Goal: Task Accomplishment & Management: Complete application form

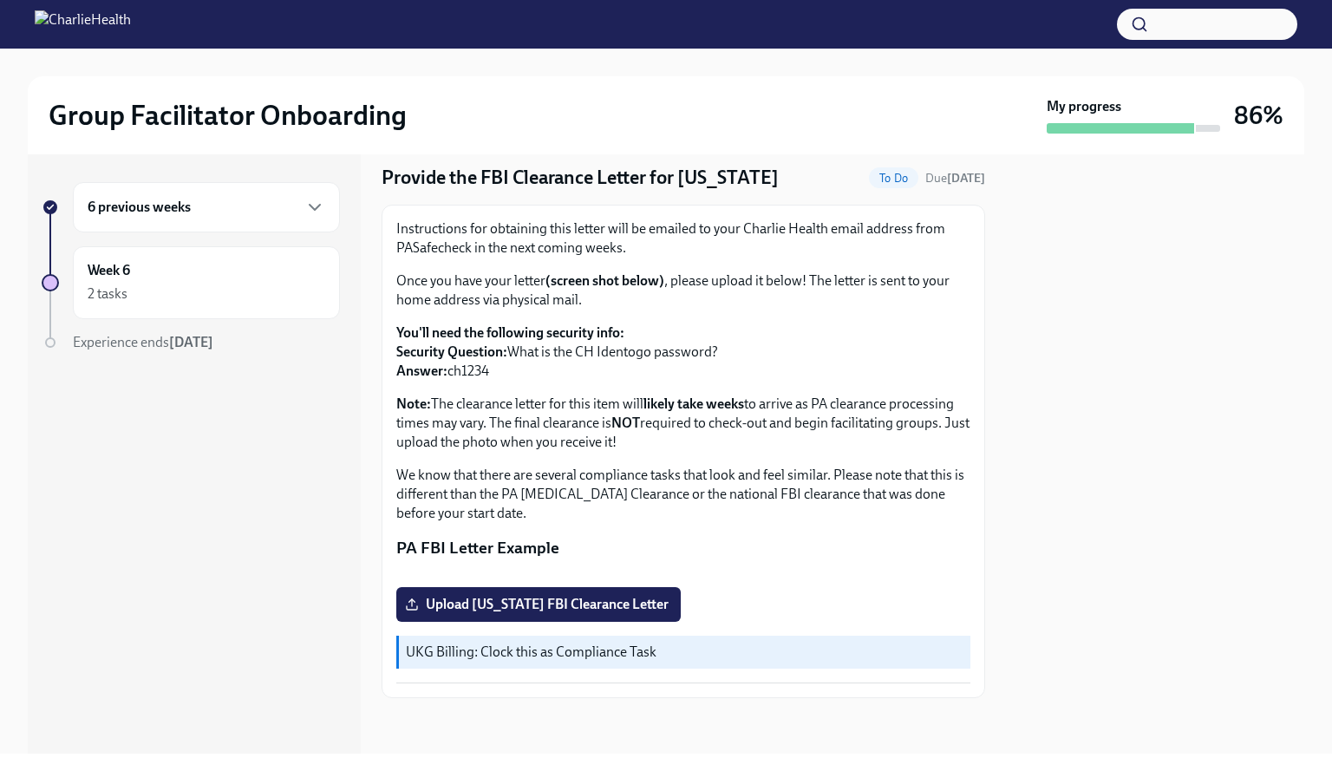
scroll to position [239, 0]
click at [607, 600] on span "Upload [US_STATE] FBI Clearance Letter" at bounding box center [539, 604] width 260 height 17
click at [0, 0] on input "Upload [US_STATE] FBI Clearance Letter" at bounding box center [0, 0] width 0 height 0
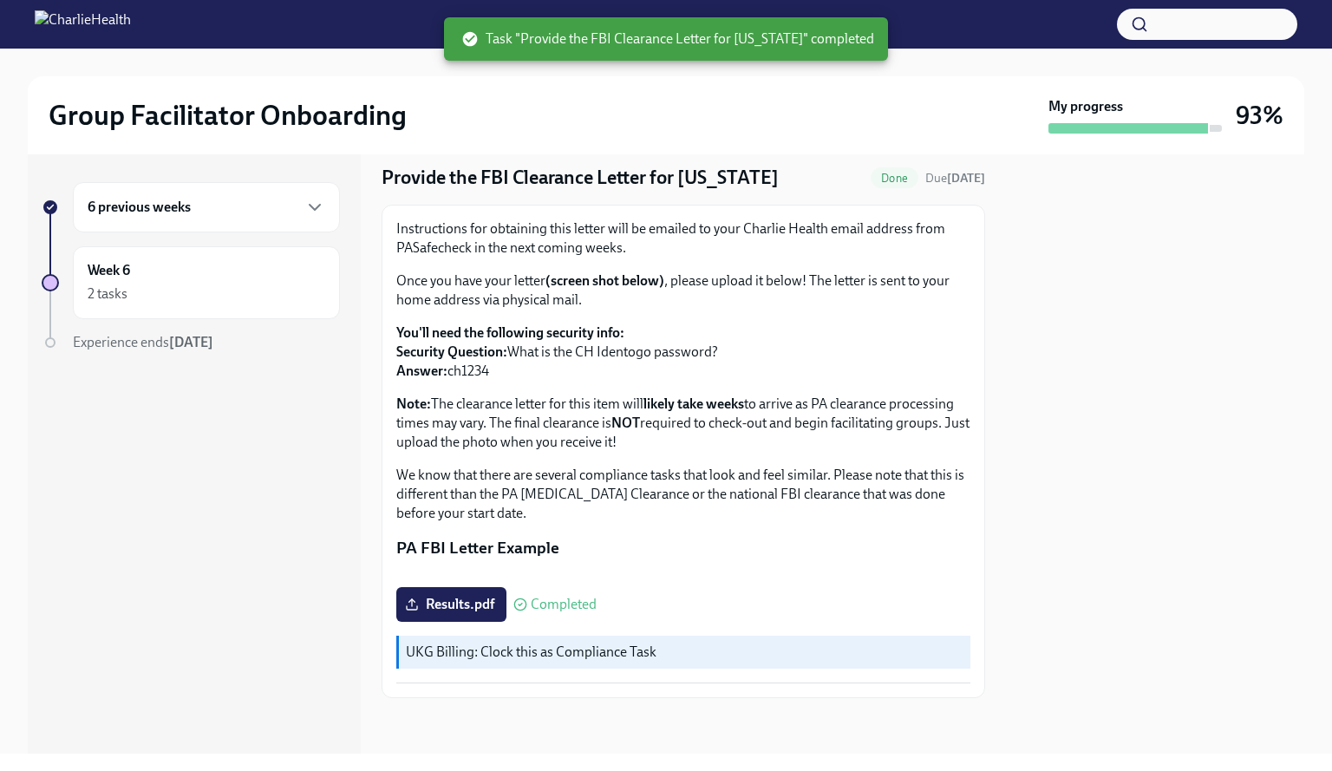
click at [1167, 112] on div "My progress" at bounding box center [1135, 115] width 173 height 36
click at [1110, 132] on div at bounding box center [1129, 128] width 160 height 10
click at [1227, 121] on div "My progress 93%" at bounding box center [1166, 115] width 235 height 36
click at [1254, 119] on h3 "93%" at bounding box center [1260, 115] width 48 height 31
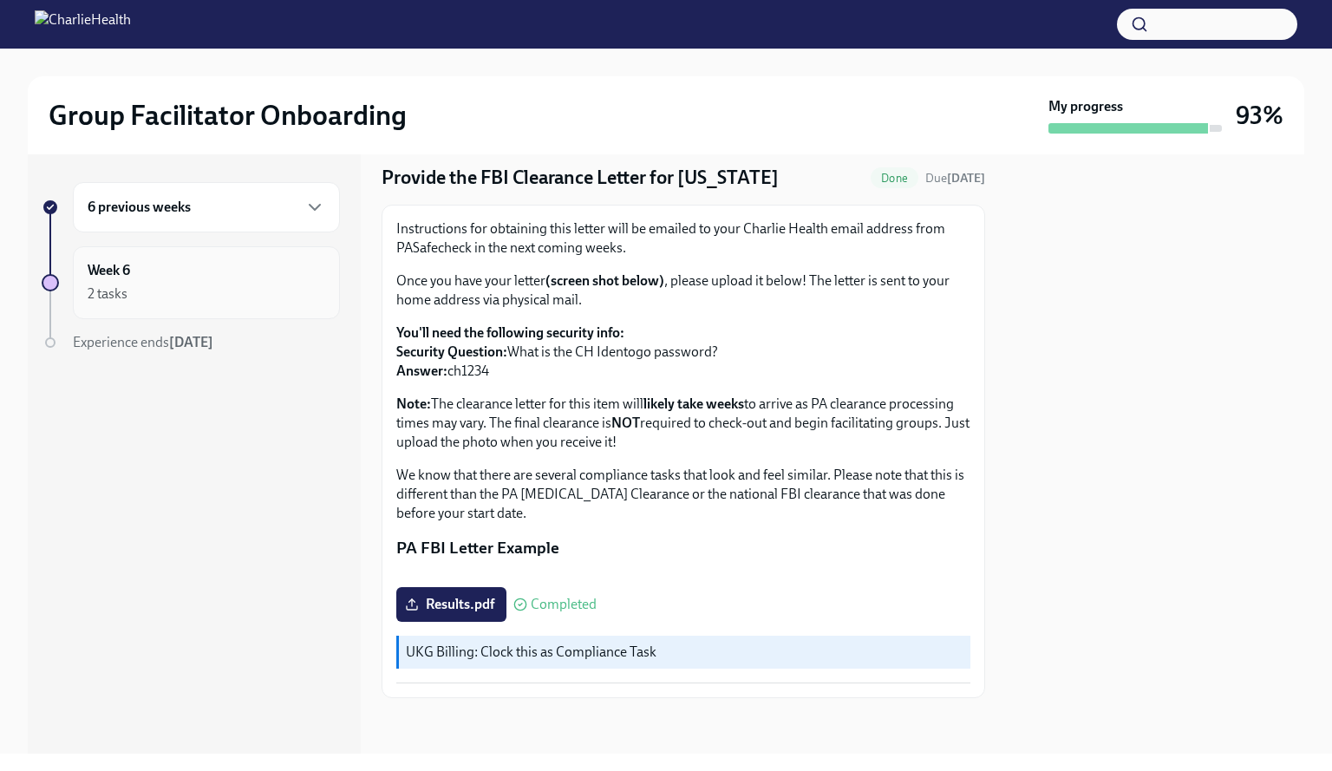
click at [99, 255] on div "Week 6 2 tasks" at bounding box center [206, 282] width 267 height 73
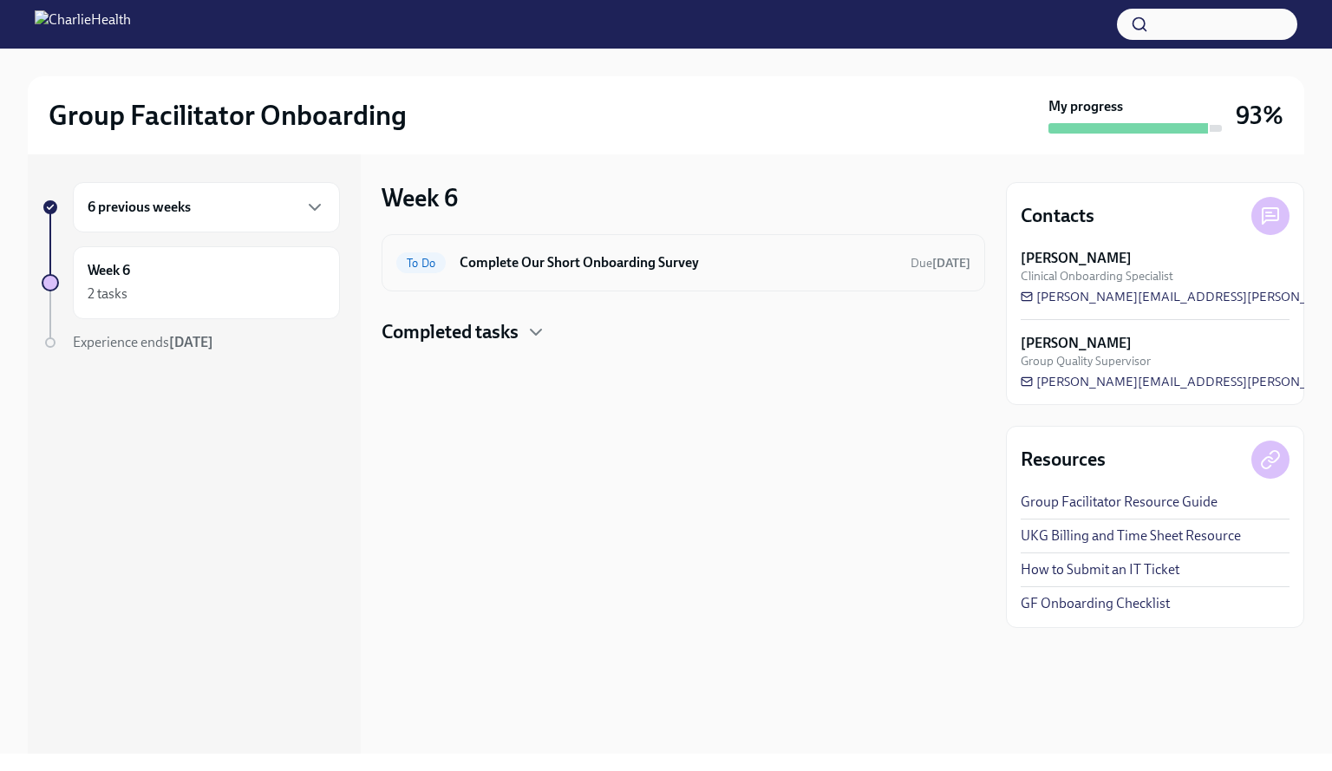
click at [531, 271] on h6 "Complete Our Short Onboarding Survey" at bounding box center [678, 262] width 437 height 19
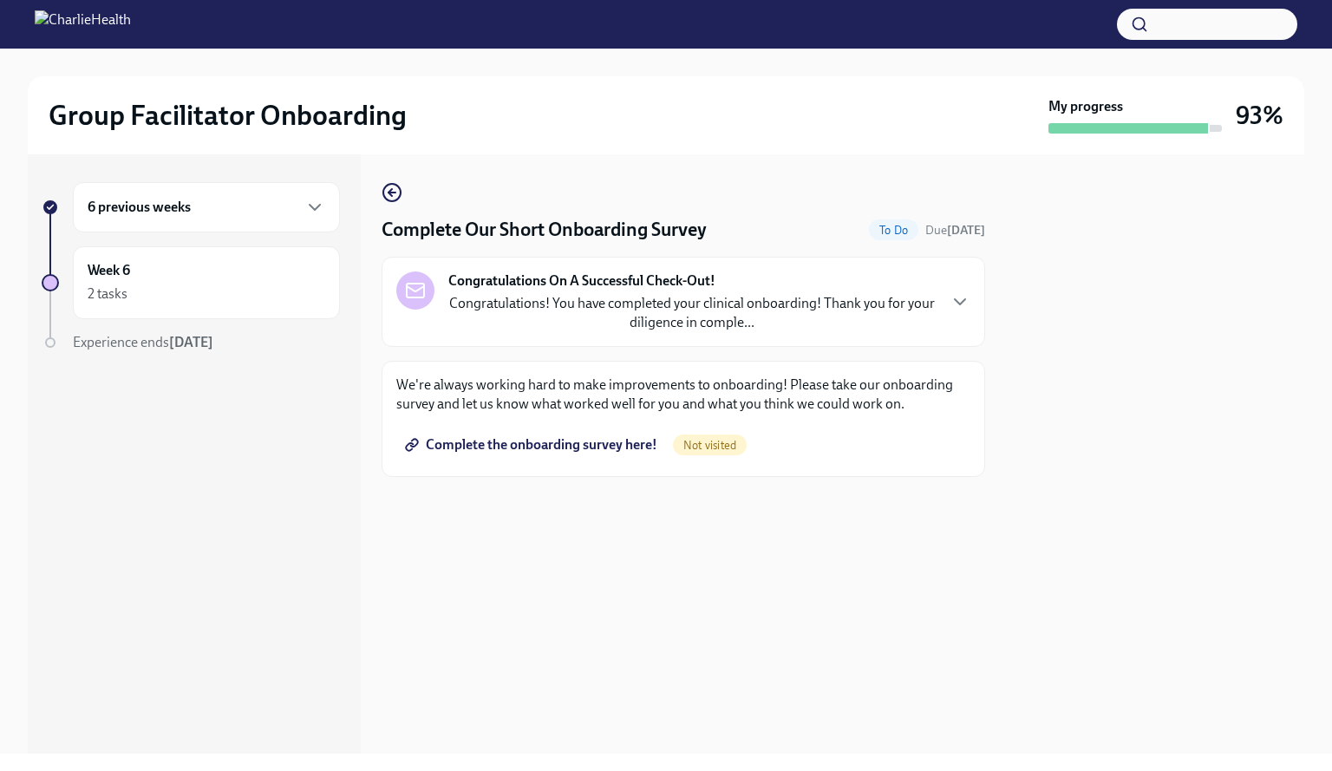
click at [543, 447] on span "Complete the onboarding survey here!" at bounding box center [533, 444] width 249 height 17
